Goal: Communication & Community: Ask a question

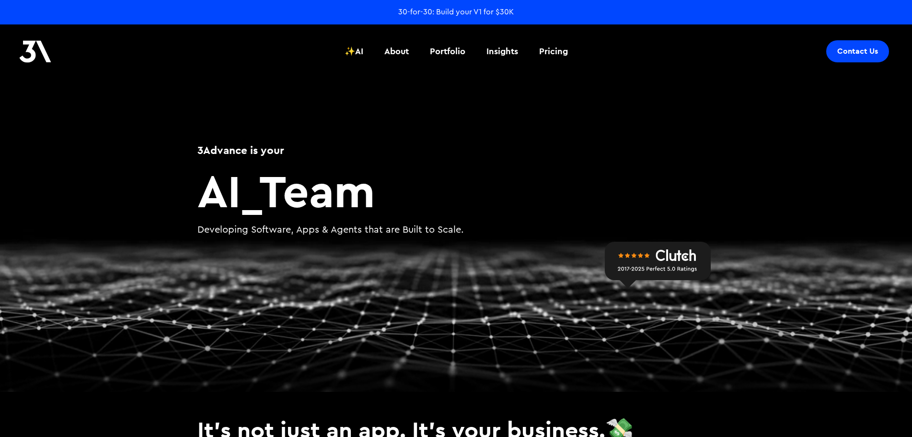
click at [860, 55] on div "Contact Us" at bounding box center [857, 51] width 41 height 10
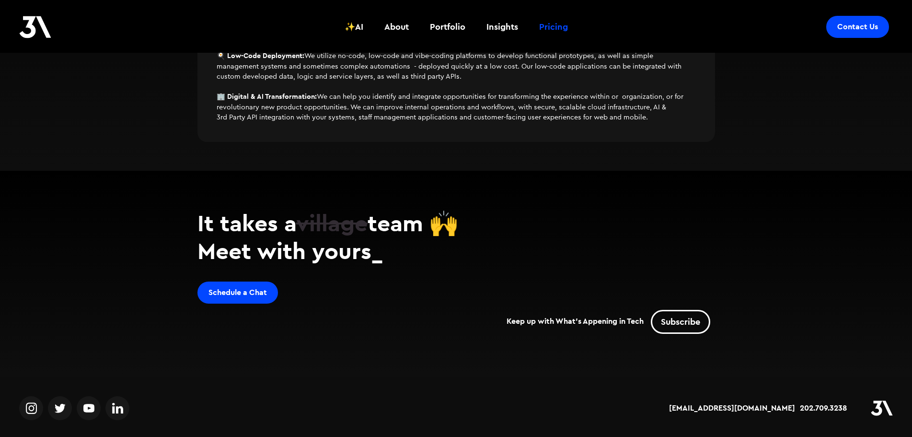
scroll to position [813, 0]
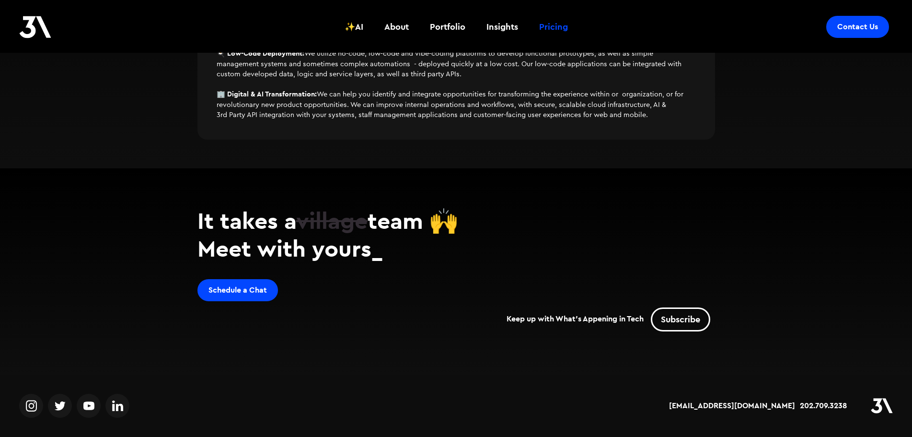
click at [34, 407] on img at bounding box center [31, 405] width 11 height 14
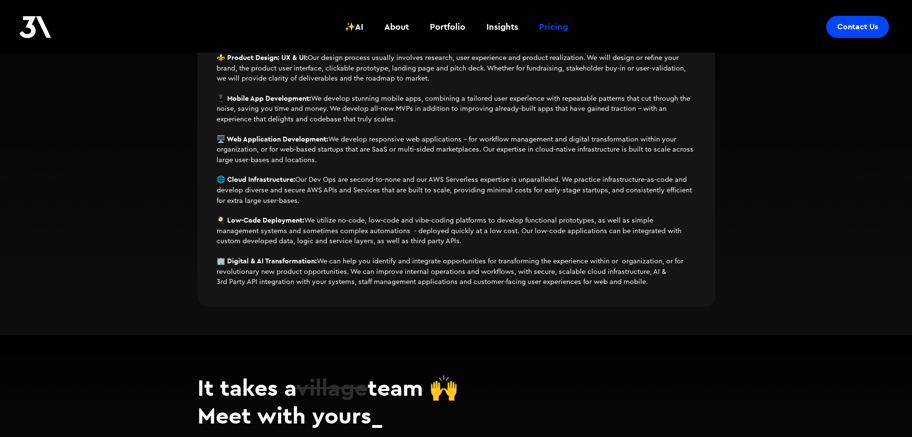
scroll to position [478, 0]
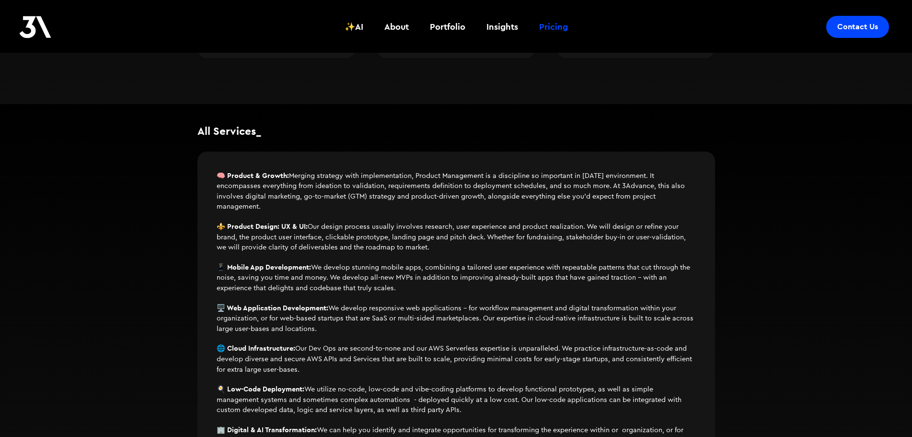
click at [872, 32] on link "Contact Us" at bounding box center [857, 27] width 63 height 22
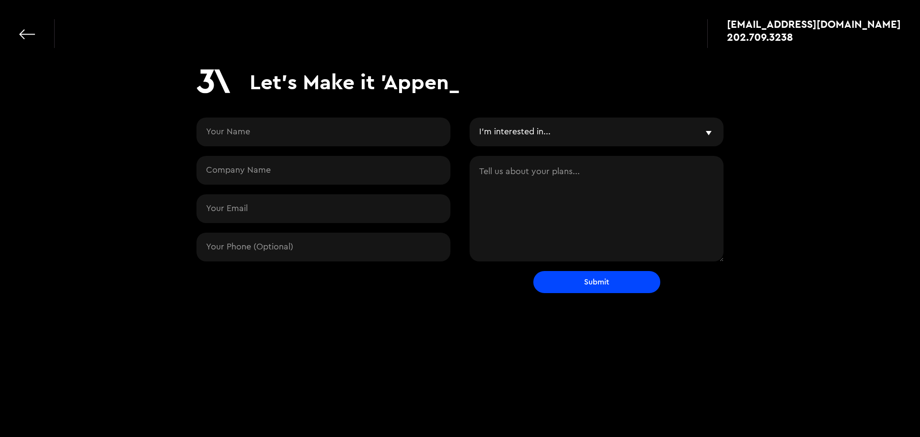
click at [496, 133] on select "I'm interested in... Vibe & Validate MVP Development Agile Partner LLMs and AI …" at bounding box center [597, 131] width 254 height 29
click at [593, 181] on textarea "Contact Request" at bounding box center [597, 208] width 254 height 105
paste textarea "My name is Patrycja, and I’m reaching out on behalf of Dominion Terminal Compan…"
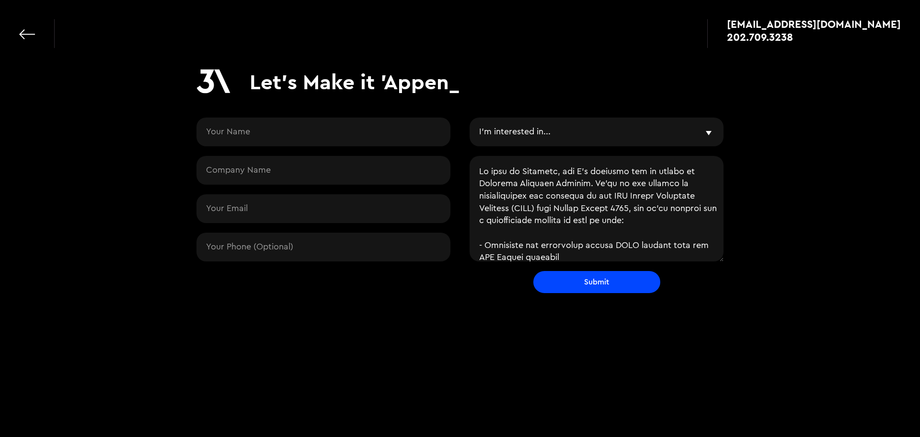
scroll to position [322, 0]
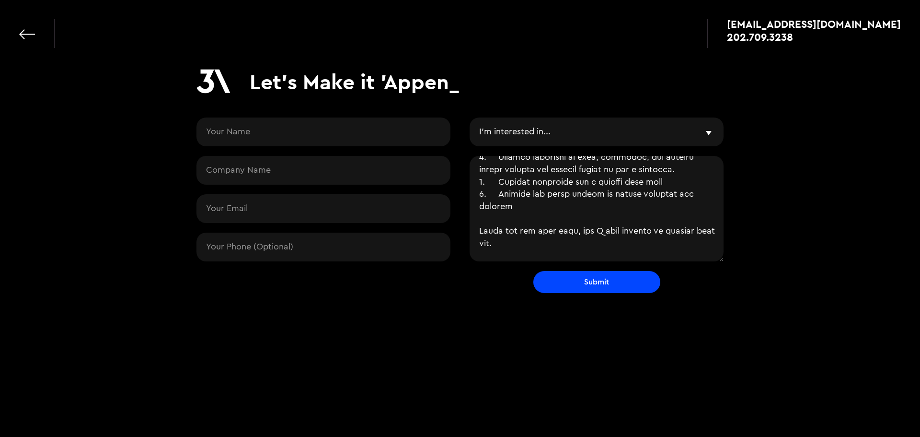
type textarea "My name is Patrycja, and I’m reaching out on behalf of Dominion Terminal Compan…"
click at [581, 132] on select "I'm interested in... Vibe & Validate MVP Development Agile Partner LLMs and AI …" at bounding box center [597, 131] width 254 height 29
select select "Something else entirely"
click at [470, 117] on select "I'm interested in... Vibe & Validate MVP Development Agile Partner LLMs and AI …" at bounding box center [597, 131] width 254 height 29
click at [324, 133] on input "Contact Request" at bounding box center [323, 131] width 254 height 29
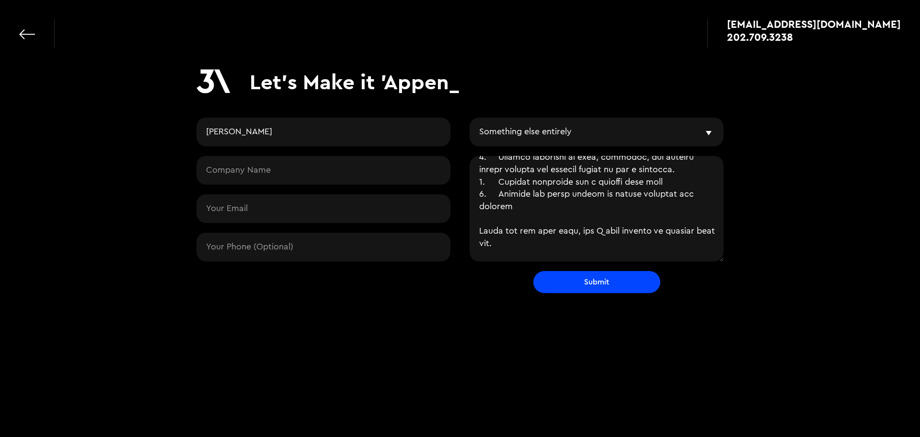
type input "Patricia"
click at [322, 168] on input "Contact Request" at bounding box center [323, 170] width 254 height 29
type input "DTA"
click at [245, 212] on input "Contact Request" at bounding box center [323, 208] width 254 height 29
type input "pfrank@dominionterminal.com"
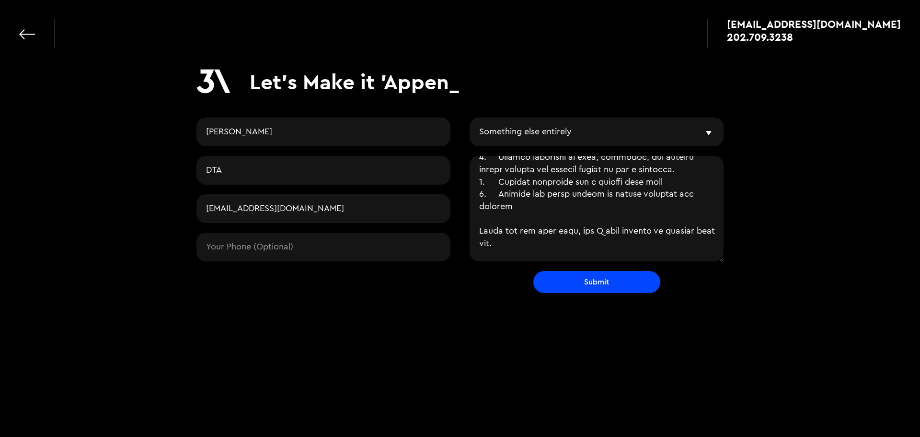
click at [600, 281] on input "Submit" at bounding box center [596, 282] width 127 height 22
type input "Please wait..."
